Goal: Task Accomplishment & Management: Use online tool/utility

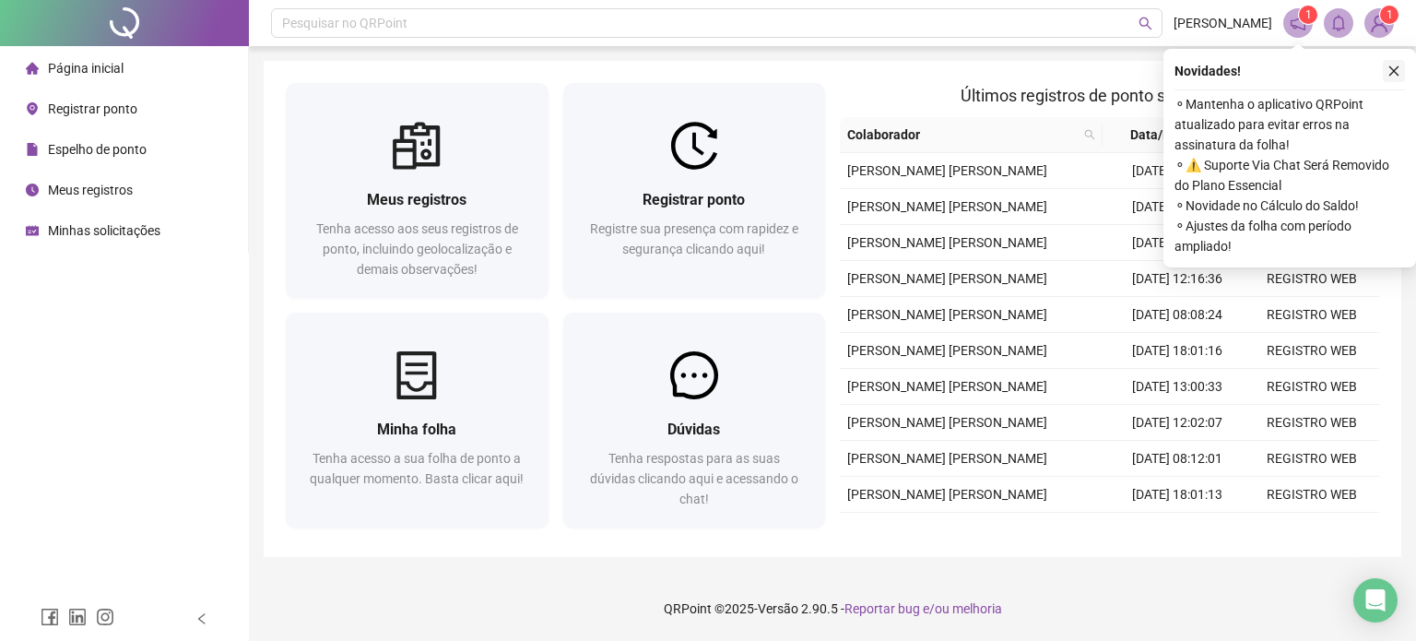
click at [1387, 75] on icon "close" at bounding box center [1393, 71] width 13 height 13
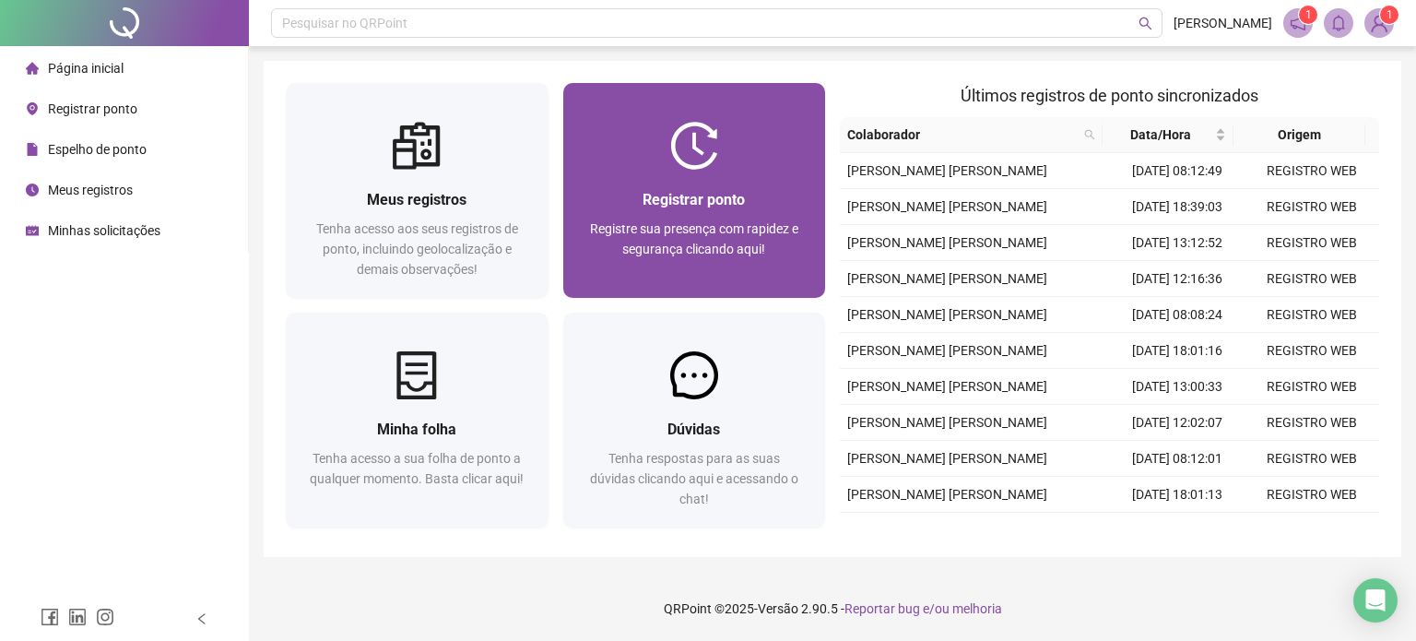
click at [637, 201] on div "Registrar ponto" at bounding box center [694, 199] width 218 height 23
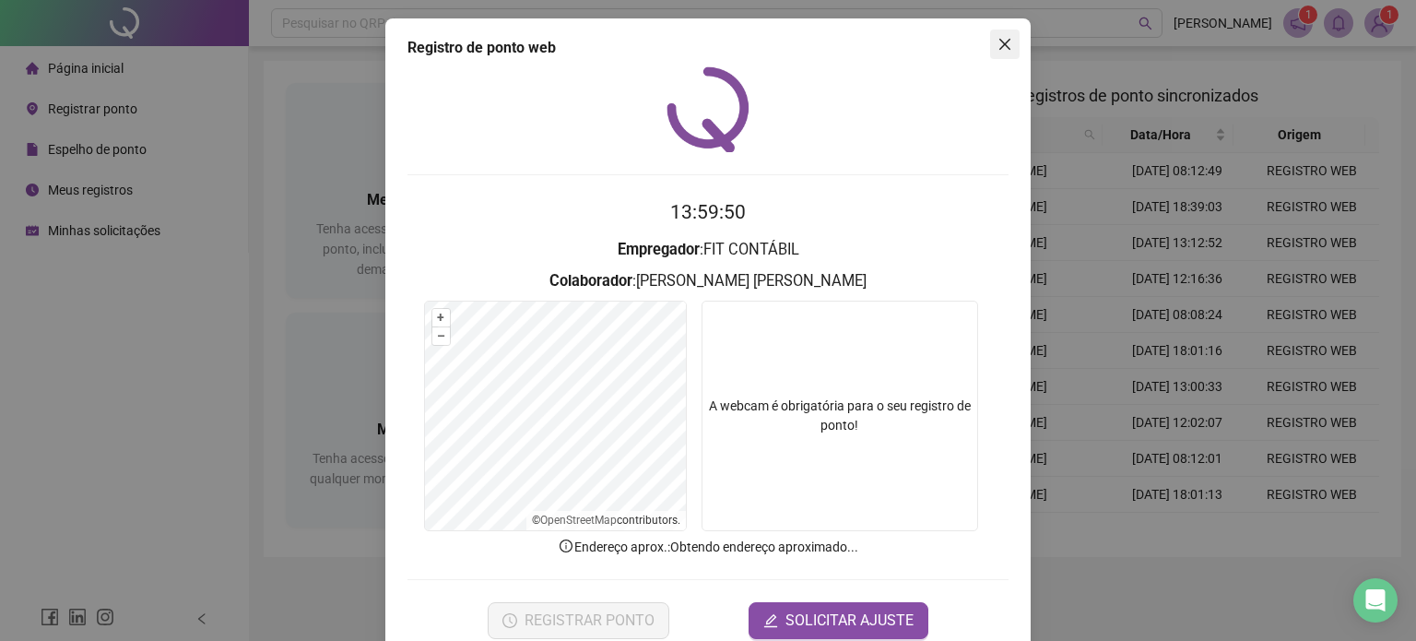
click at [997, 46] on icon "close" at bounding box center [1004, 44] width 15 height 15
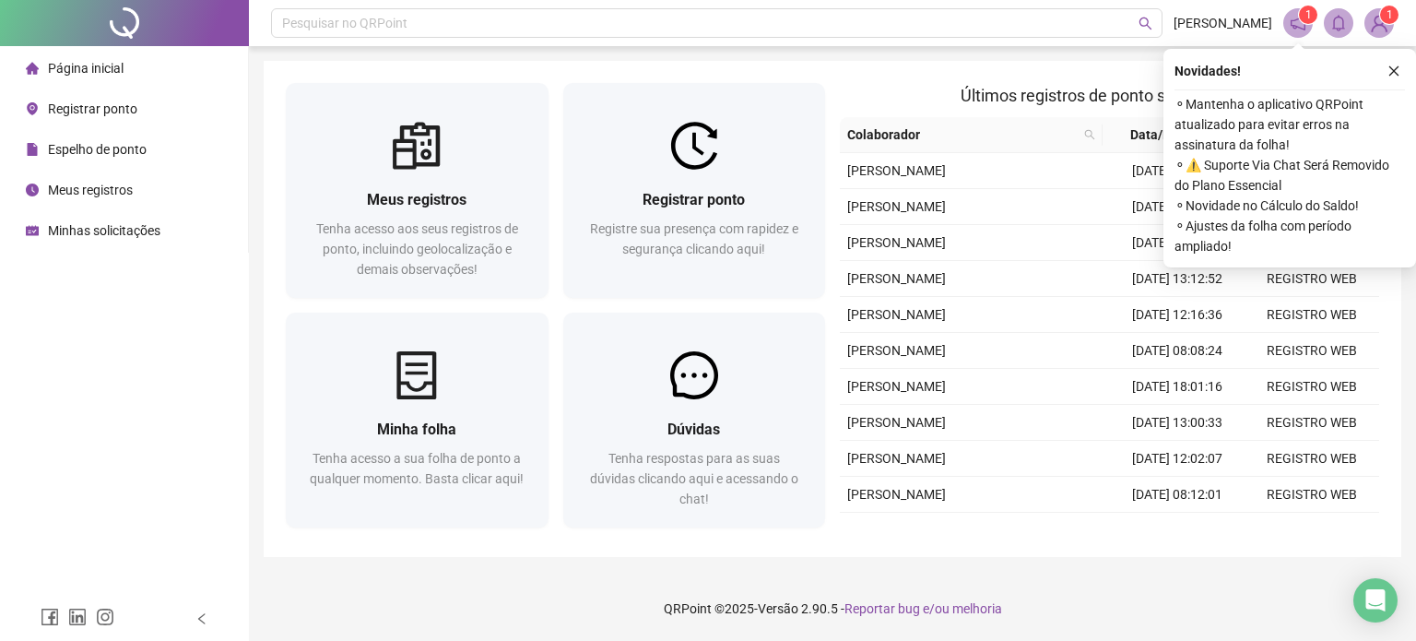
click at [1398, 66] on icon "close" at bounding box center [1393, 71] width 13 height 13
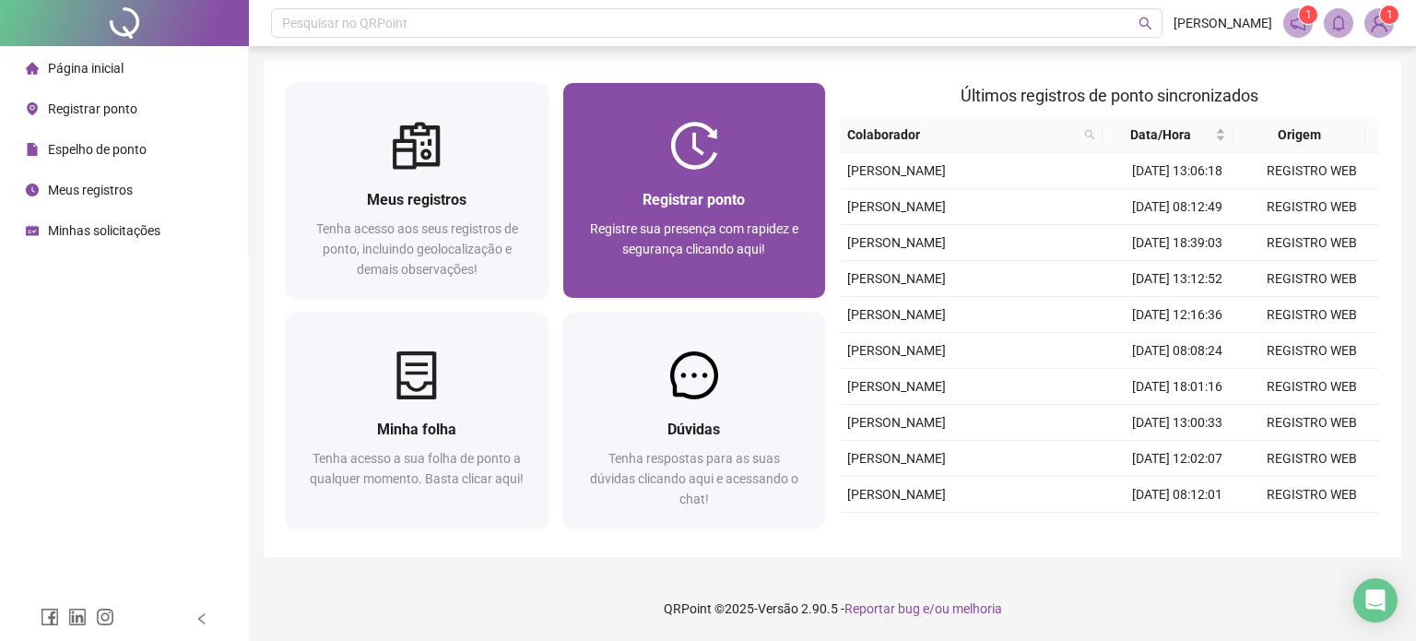
click at [581, 230] on div "Registrar ponto Registre sua presença com rapidez e segurança clicando aqui!" at bounding box center [694, 234] width 263 height 128
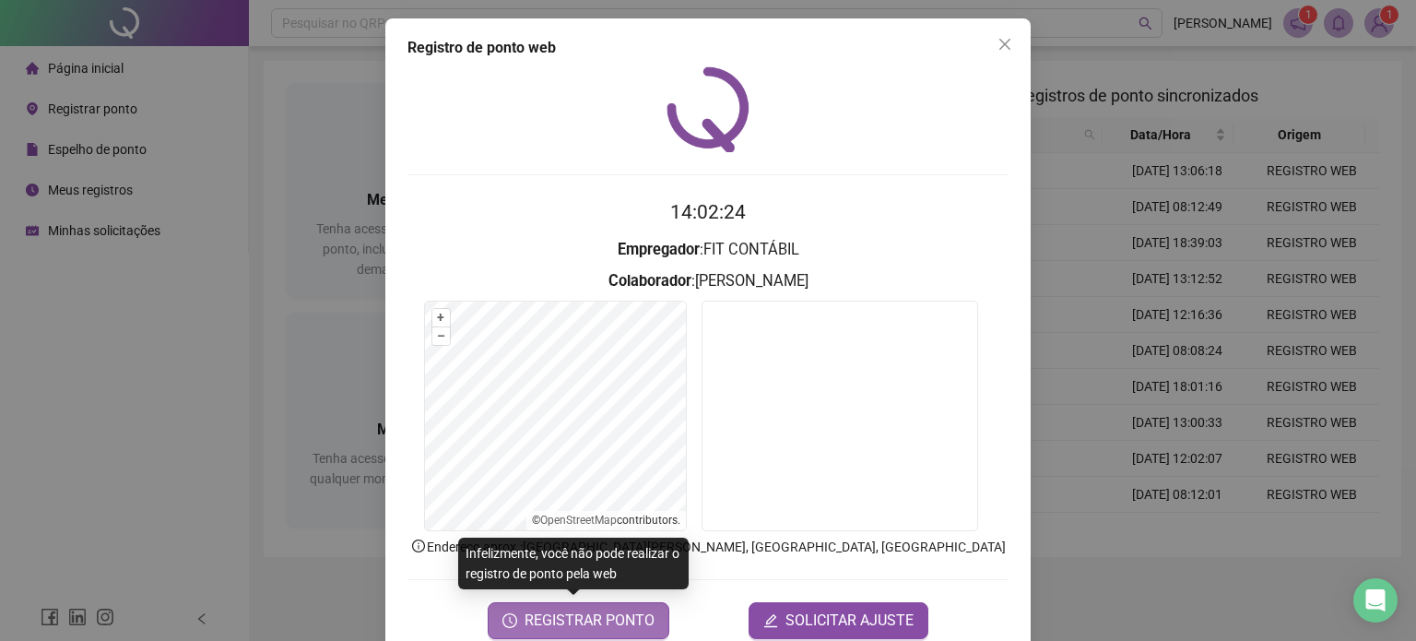
click at [577, 618] on span "REGISTRAR PONTO" at bounding box center [589, 620] width 130 height 22
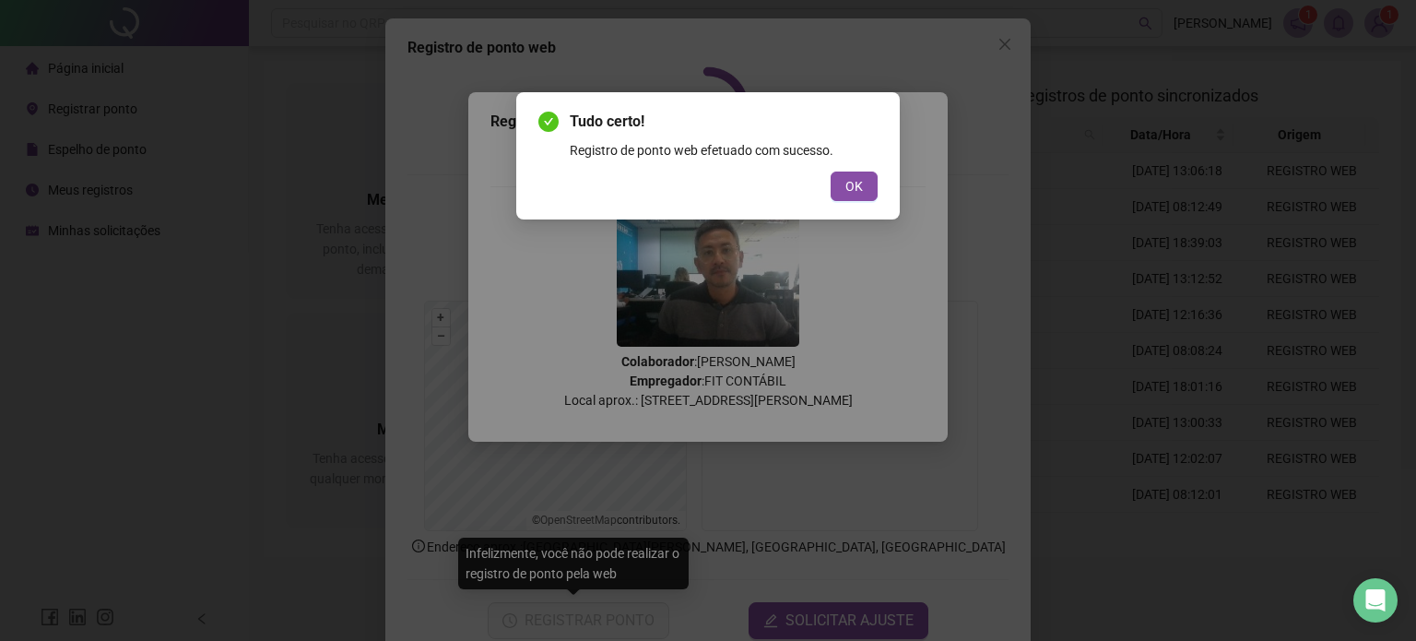
click at [871, 187] on button "OK" at bounding box center [854, 185] width 47 height 29
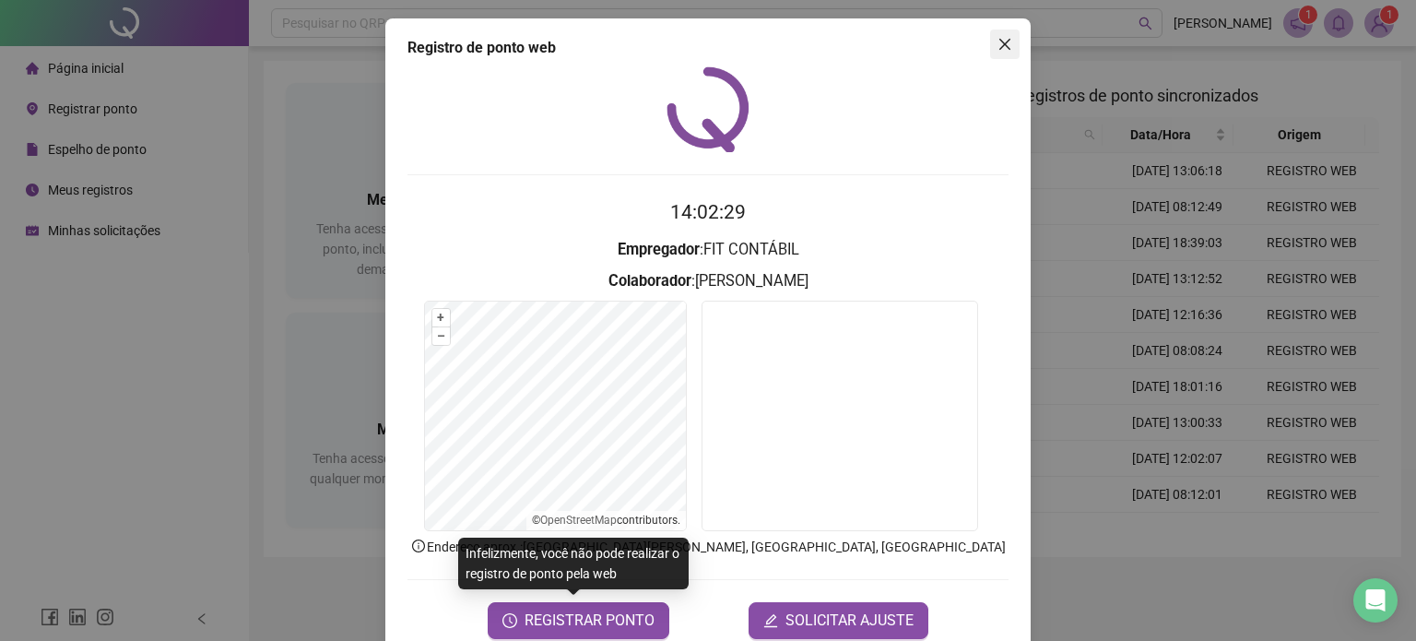
click at [1001, 41] on icon "close" at bounding box center [1004, 44] width 15 height 15
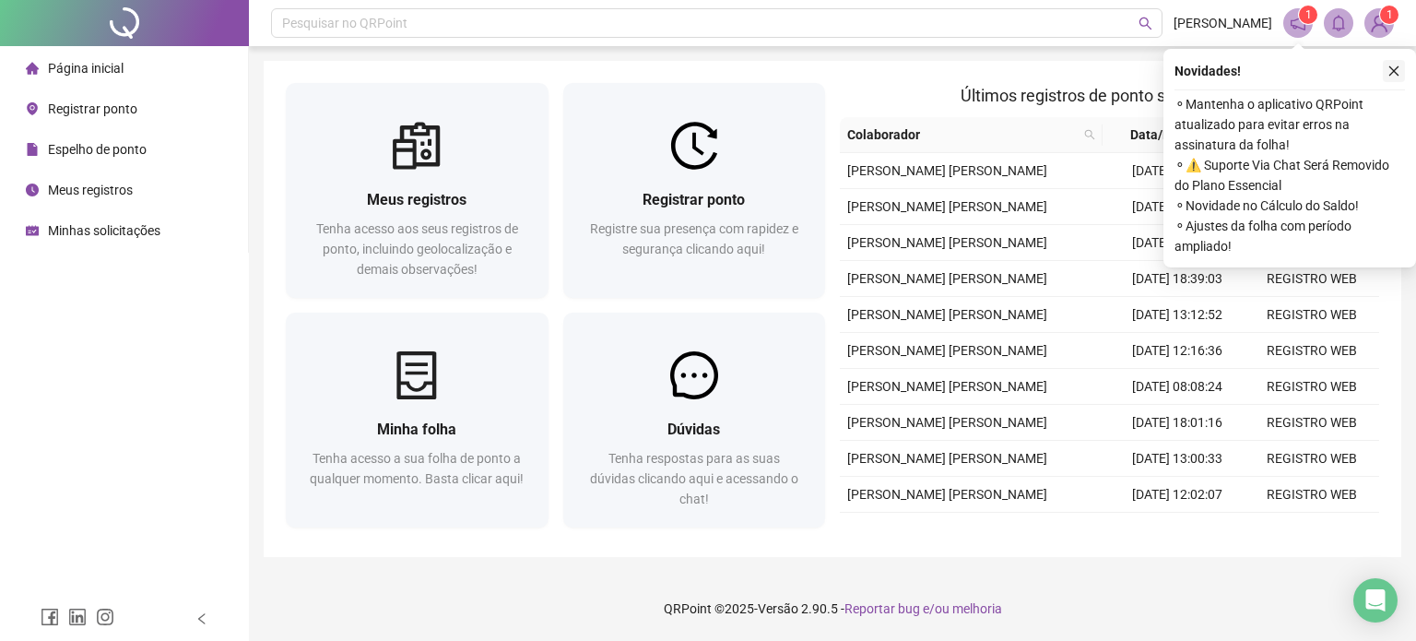
click at [1391, 73] on icon "close" at bounding box center [1394, 71] width 10 height 10
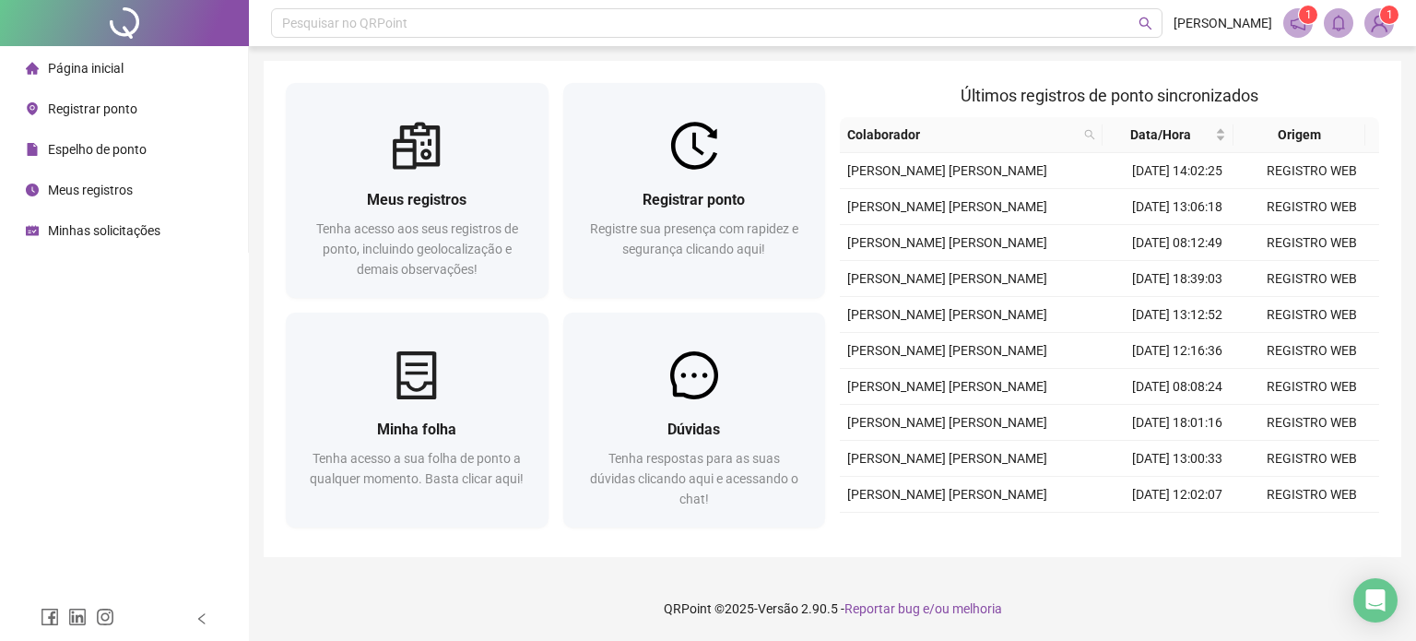
click at [549, 625] on footer "QRPoint © 2025 - Versão 2.90.5 - Reportar bug e/ou melhoria" at bounding box center [832, 608] width 1167 height 65
